Goal: Find specific page/section: Find specific page/section

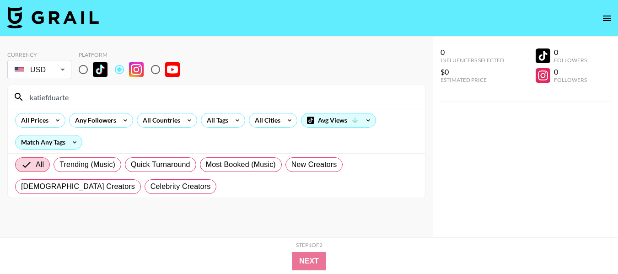
click at [158, 78] on input "radio" at bounding box center [155, 69] width 19 height 19
radio input "true"
click at [158, 78] on input "radio" at bounding box center [155, 69] width 19 height 19
click at [121, 73] on input "radio" at bounding box center [119, 69] width 19 height 19
radio input "true"
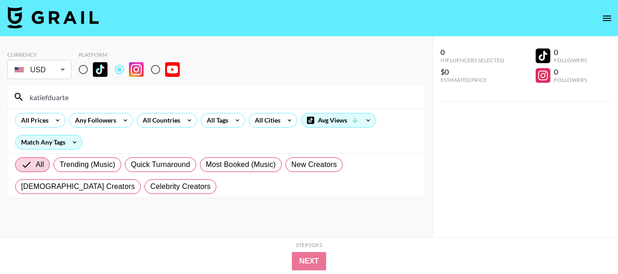
drag, startPoint x: 109, startPoint y: 96, endPoint x: 15, endPoint y: 85, distance: 94.9
click at [16, 87] on div "katiefduarte" at bounding box center [216, 97] width 417 height 24
paste input "louise_andallthingshom"
click at [118, 97] on input "louise_andallthingshome" at bounding box center [221, 97] width 395 height 15
click at [117, 96] on input "louise_andallthingshome" at bounding box center [221, 97] width 395 height 15
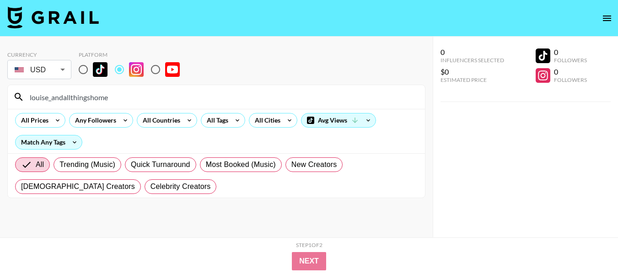
click at [114, 103] on input "louise_andallthingshome" at bounding box center [221, 97] width 395 height 15
paste input "homewithfay"
click at [283, 91] on input "homewithfay" at bounding box center [221, 97] width 395 height 15
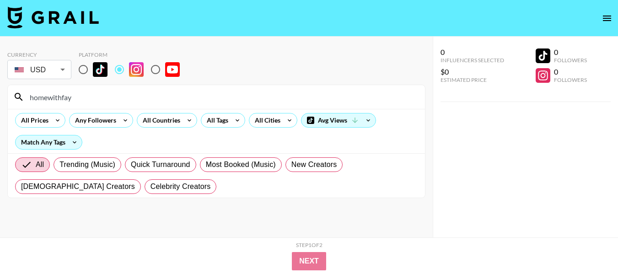
click at [283, 91] on input "homewithfay" at bounding box center [221, 97] width 395 height 15
paste input "ourlittlebrickcottage"
type input "ourlittlebrickcottage"
